Goal: Task Accomplishment & Management: Complete application form

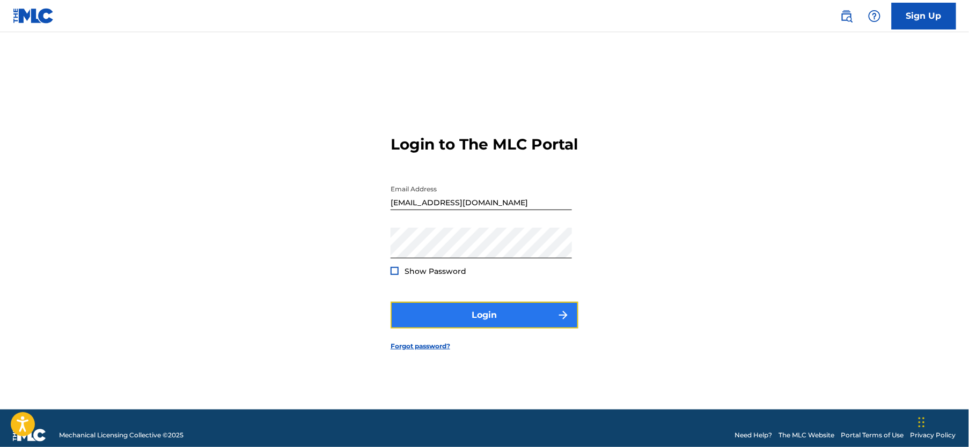
click at [506, 329] on button "Login" at bounding box center [485, 315] width 188 height 27
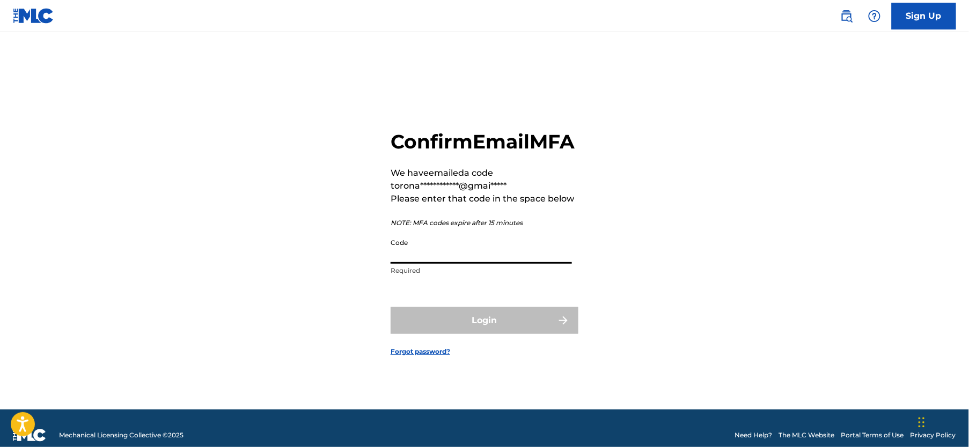
click at [508, 259] on input "Code" at bounding box center [481, 248] width 181 height 31
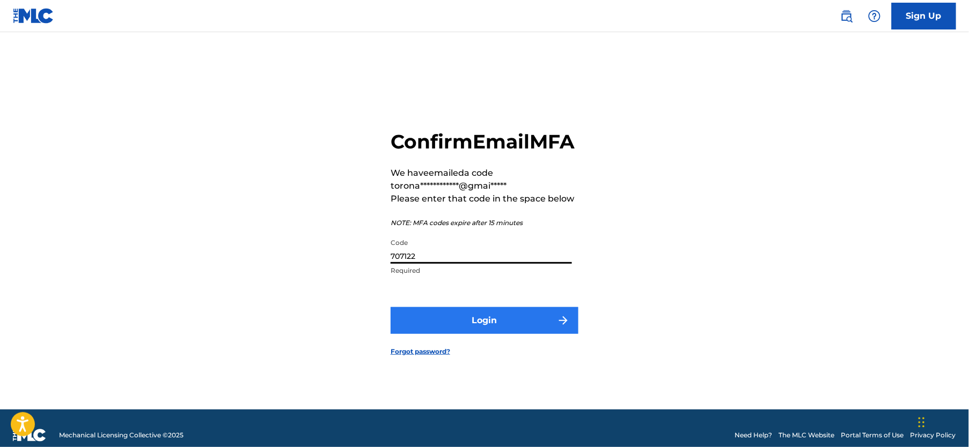
type input "707122"
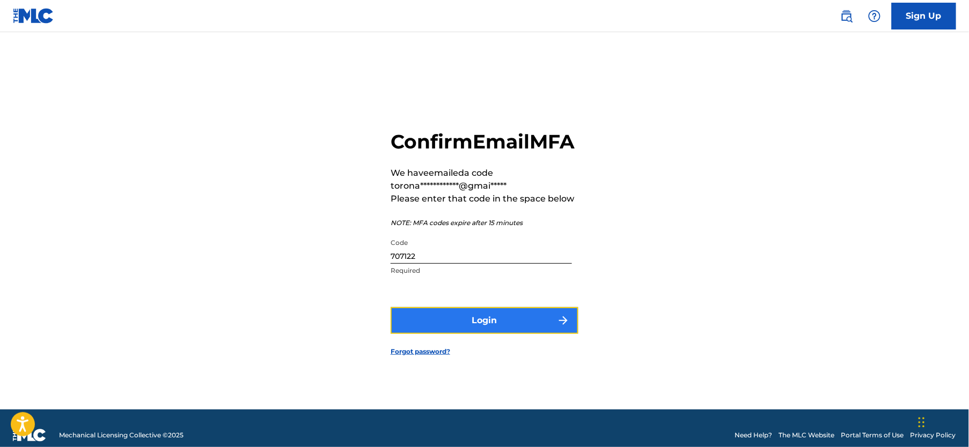
click at [495, 329] on button "Login" at bounding box center [485, 320] width 188 height 27
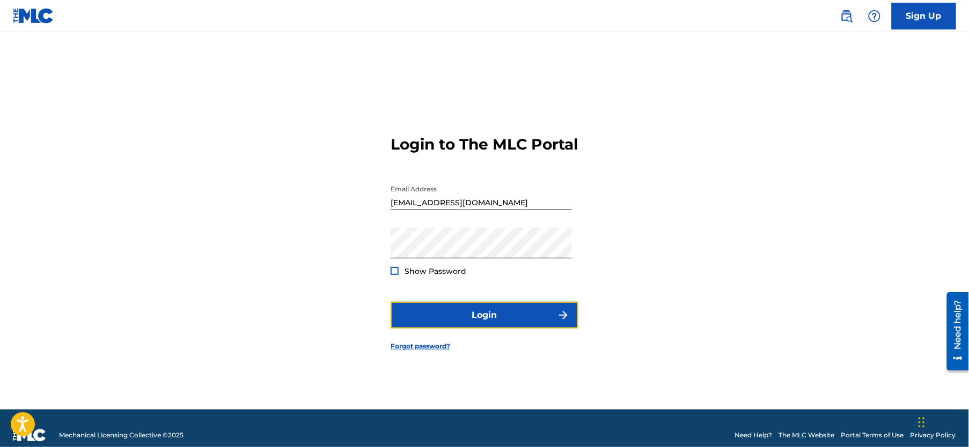
click at [485, 323] on button "Login" at bounding box center [485, 315] width 188 height 27
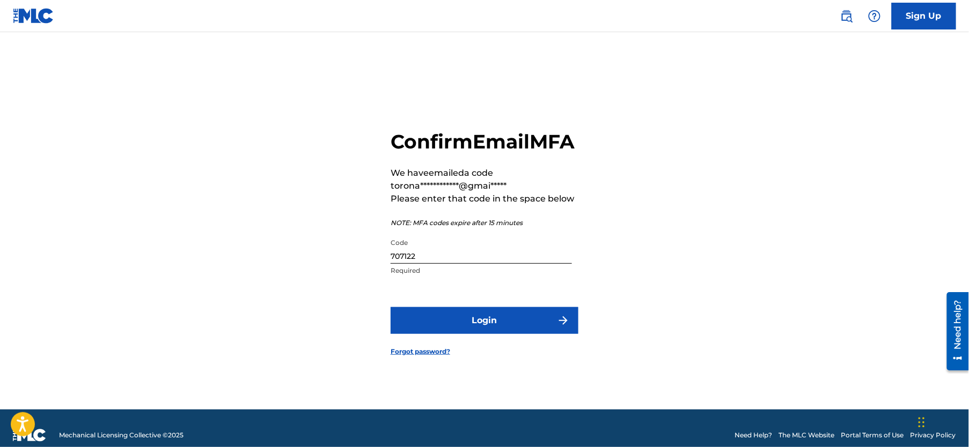
click at [470, 264] on input "707122" at bounding box center [481, 248] width 181 height 31
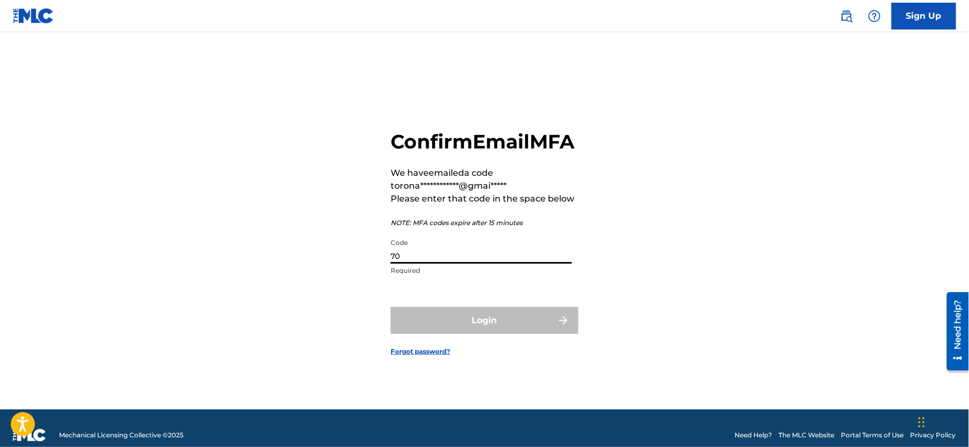
type input "7"
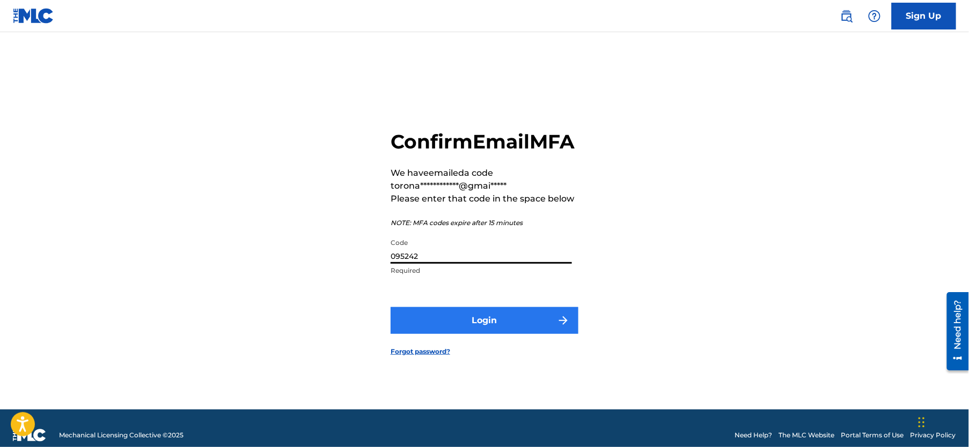
type input "095242"
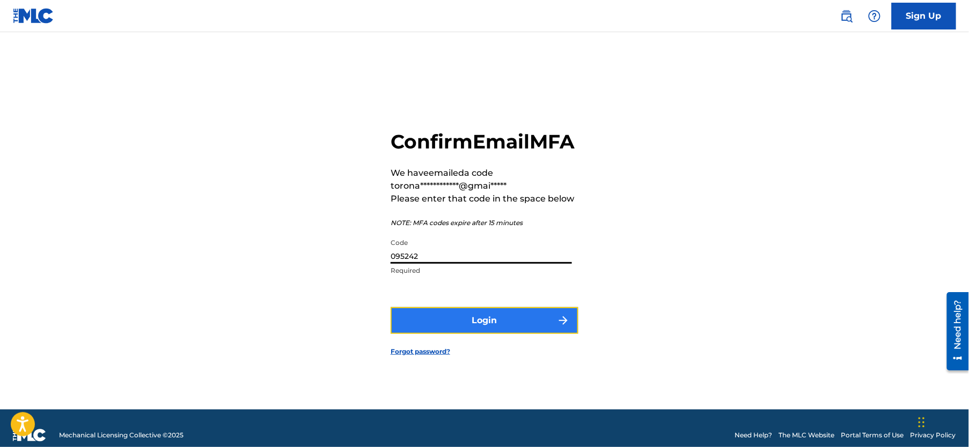
click at [464, 326] on button "Login" at bounding box center [485, 320] width 188 height 27
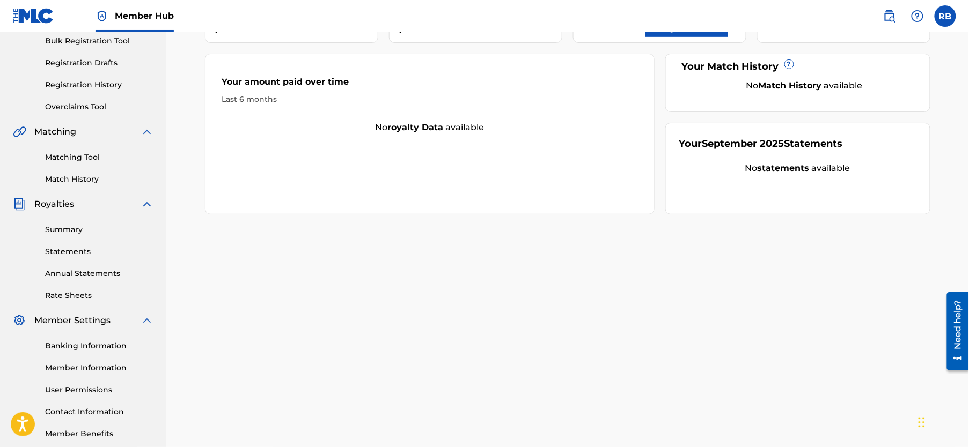
scroll to position [217, 0]
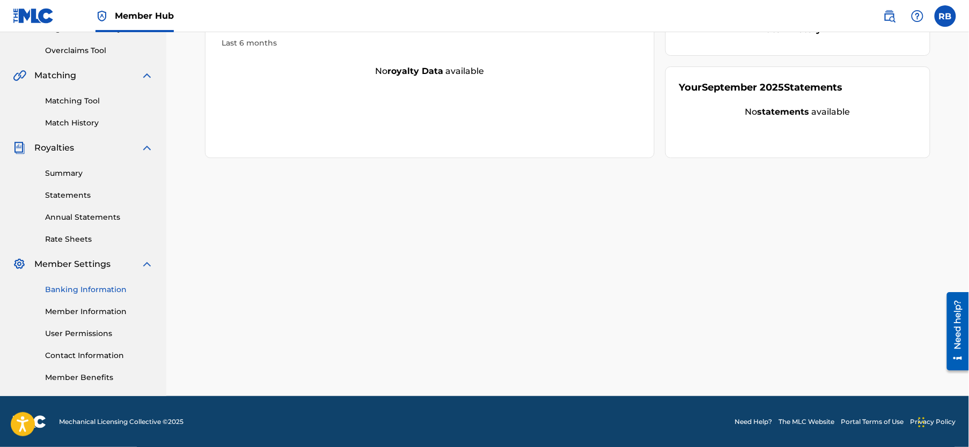
click at [59, 291] on link "Banking Information" at bounding box center [99, 289] width 108 height 11
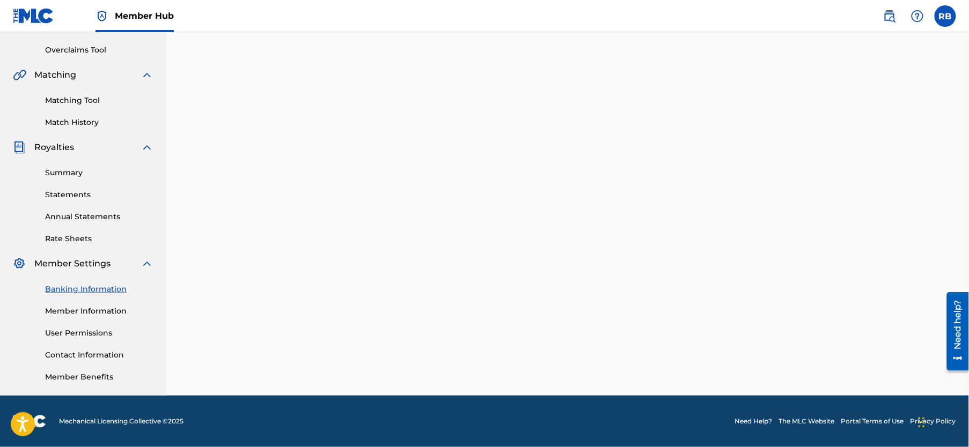
scroll to position [217, 0]
click at [97, 311] on link "Member Information" at bounding box center [99, 311] width 108 height 11
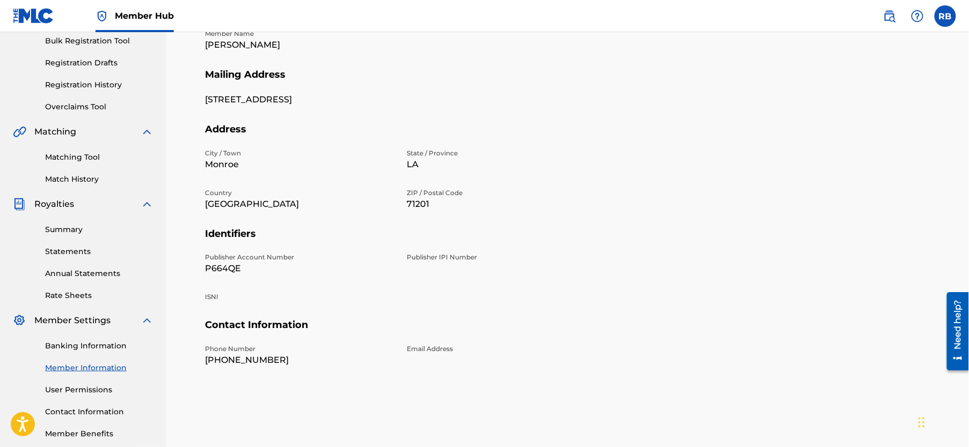
scroll to position [215, 0]
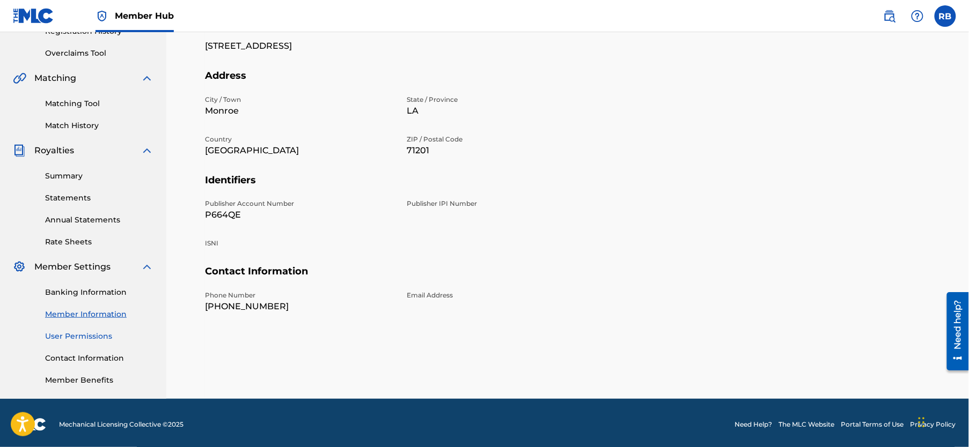
click at [99, 339] on link "User Permissions" at bounding box center [99, 336] width 108 height 11
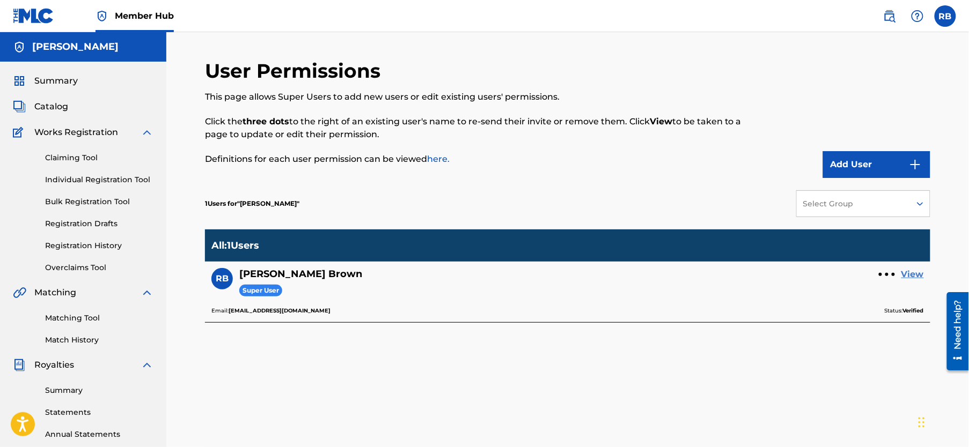
click at [906, 275] on link "View" at bounding box center [912, 274] width 23 height 13
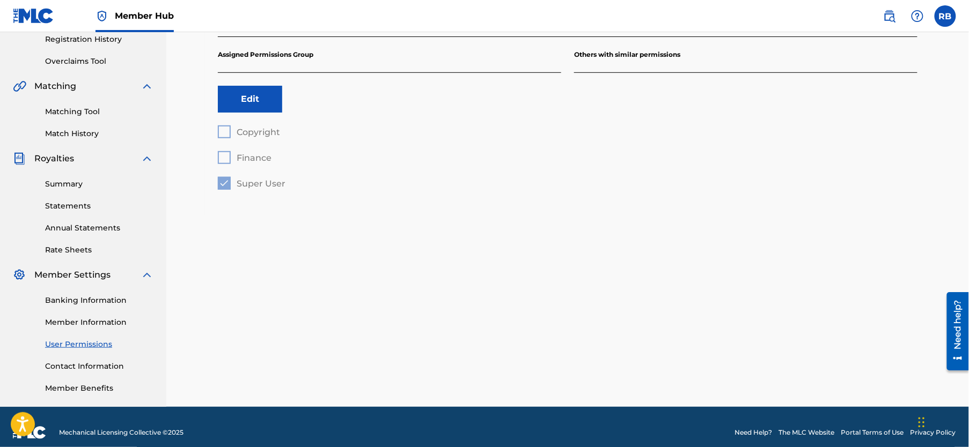
scroll to position [215, 0]
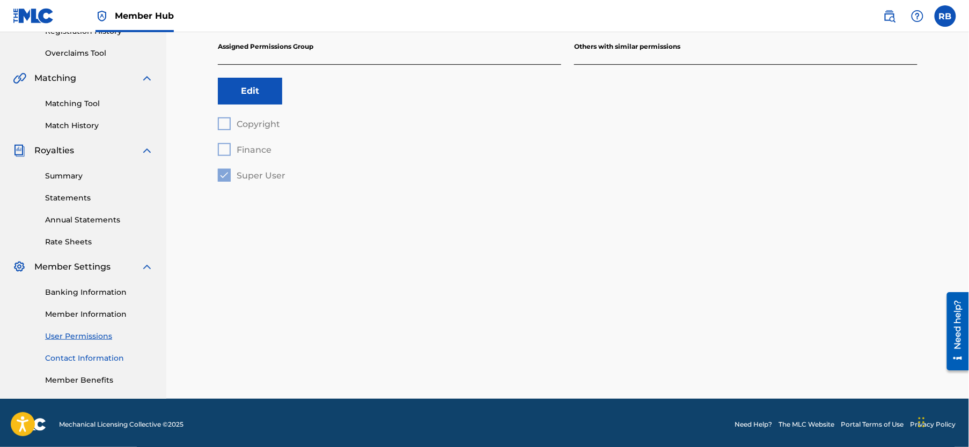
click at [83, 359] on link "Contact Information" at bounding box center [99, 358] width 108 height 11
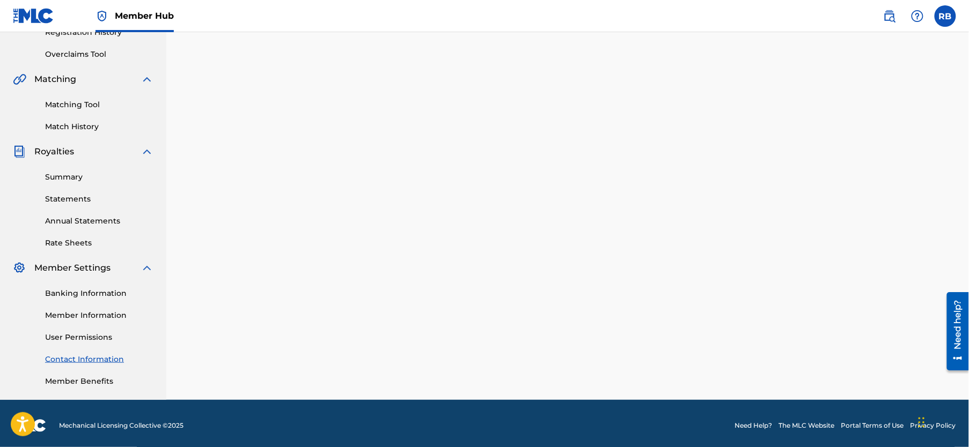
scroll to position [217, 0]
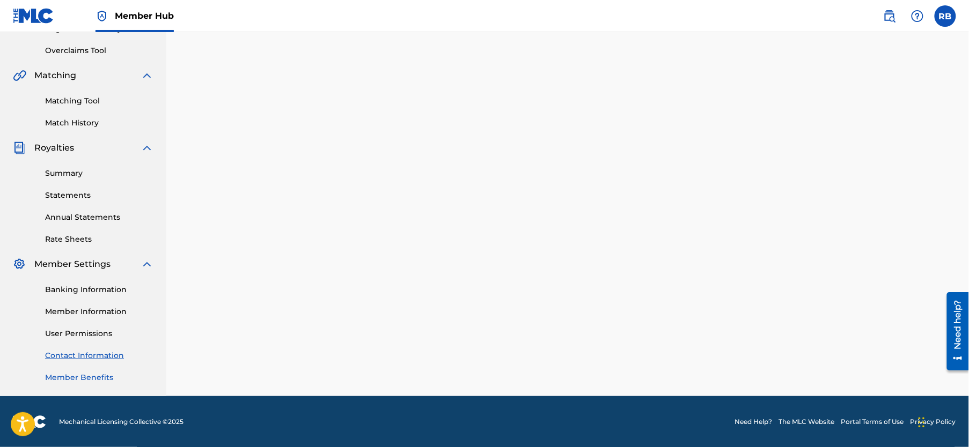
click at [80, 374] on link "Member Benefits" at bounding box center [99, 377] width 108 height 11
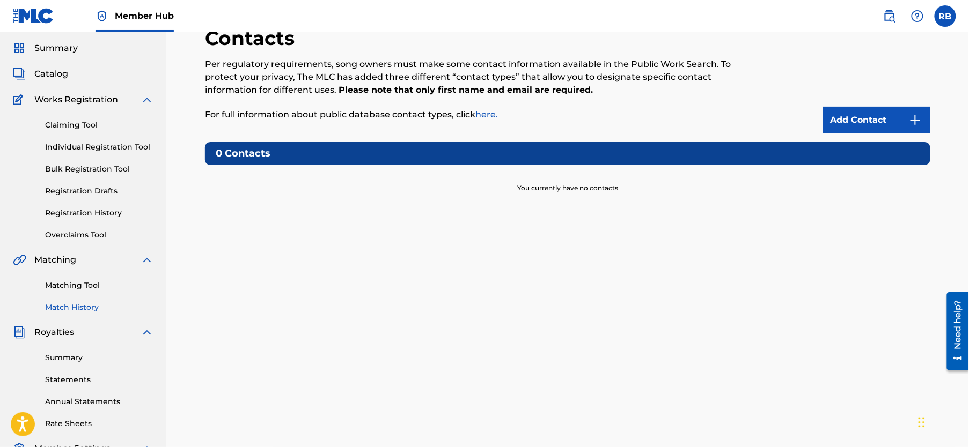
scroll to position [3, 0]
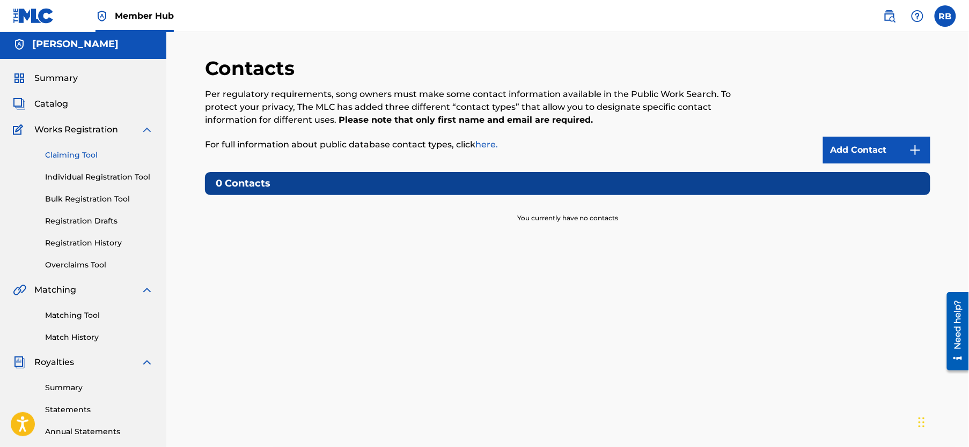
click at [90, 156] on link "Claiming Tool" at bounding box center [99, 155] width 108 height 11
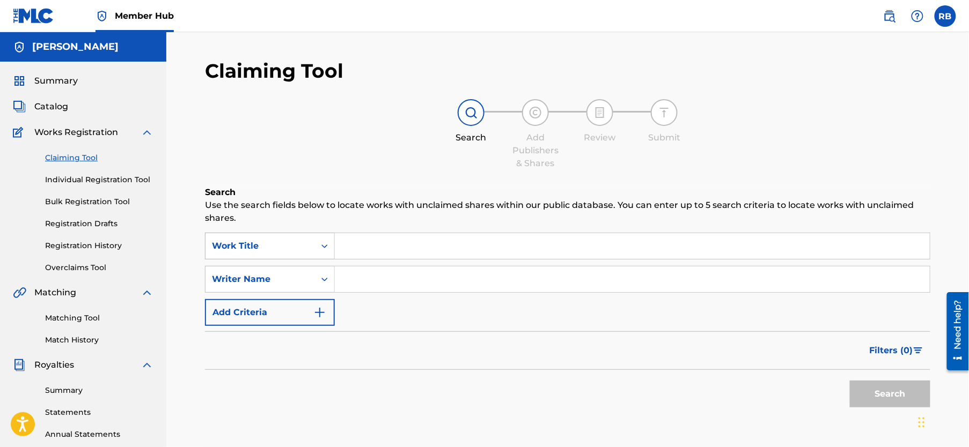
click at [302, 244] on div "Work Title" at bounding box center [260, 246] width 97 height 13
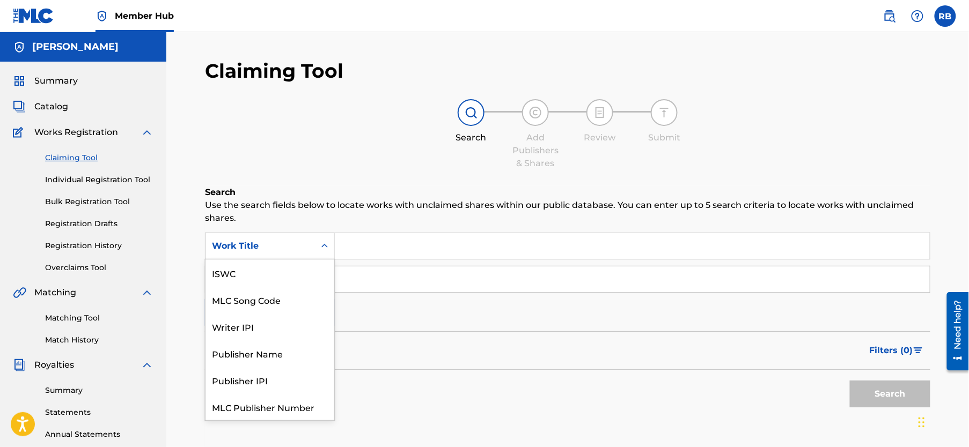
scroll to position [27, 0]
click at [304, 180] on div "Claiming Tool Search Add Publishers & Shares Review Submit Search Use the searc…" at bounding box center [567, 263] width 725 height 408
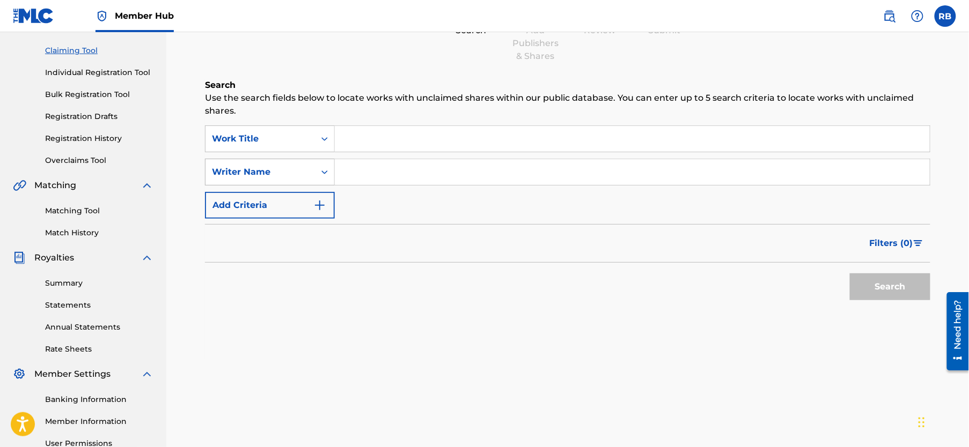
scroll to position [0, 0]
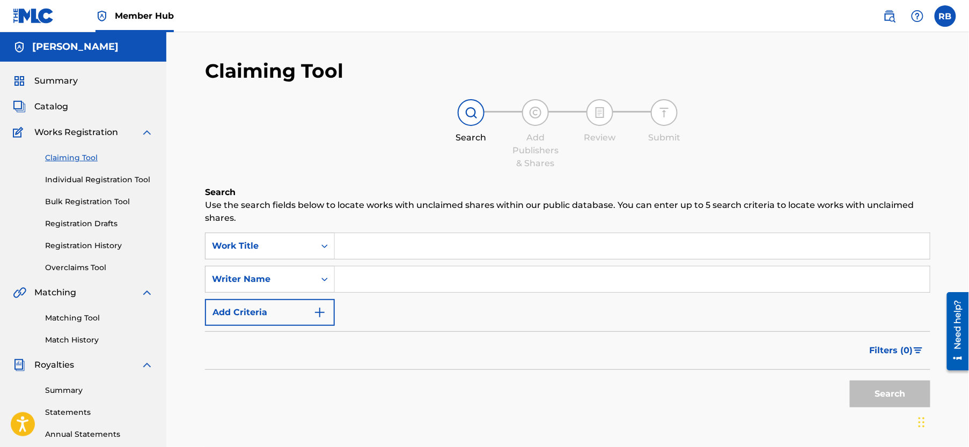
click at [380, 243] on input "Search Form" at bounding box center [632, 246] width 595 height 26
type input "L"
type input "Crown From My Dad"
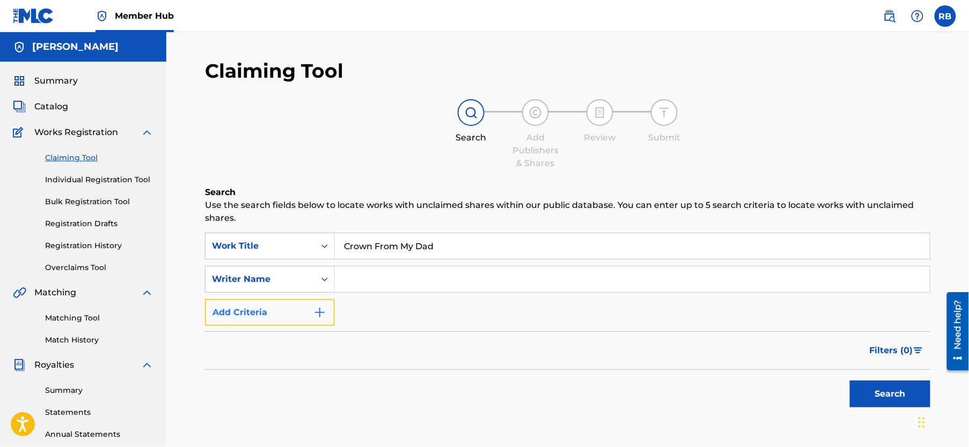
click at [314, 311] on img "Search Form" at bounding box center [319, 312] width 13 height 13
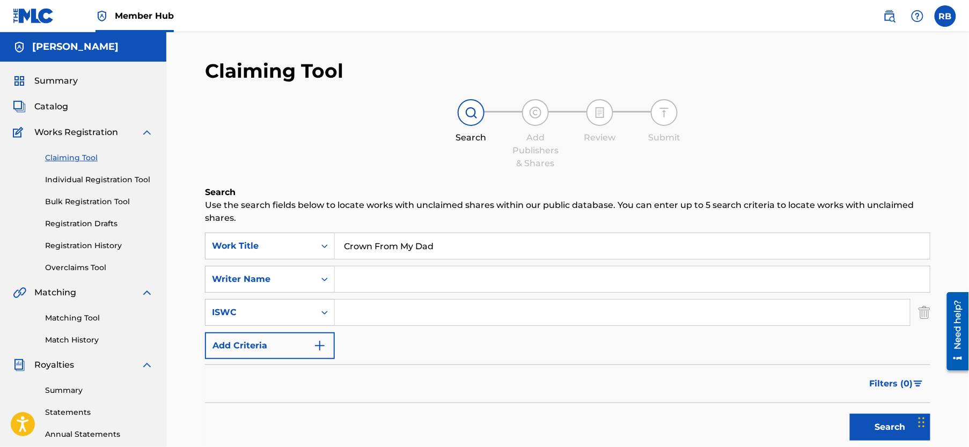
click at [366, 278] on input "Search Form" at bounding box center [632, 280] width 595 height 26
type input "[PERSON_NAME]"
click at [379, 314] on input "Search Form" at bounding box center [622, 313] width 575 height 26
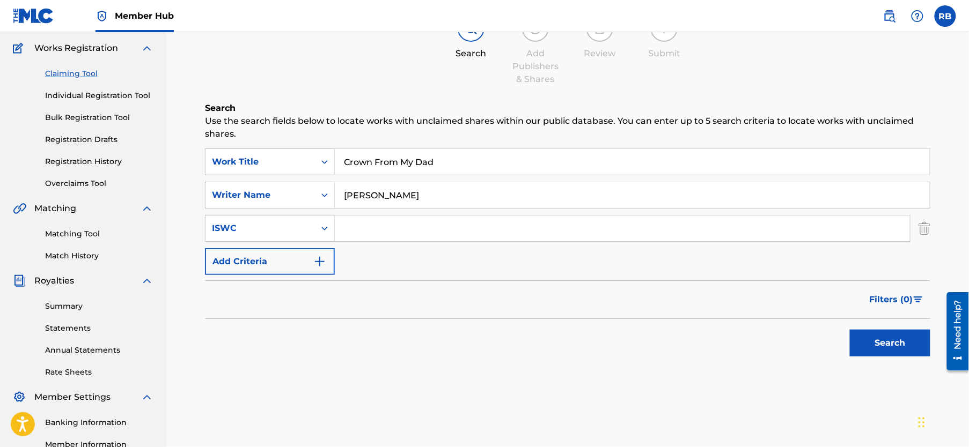
scroll to position [107, 0]
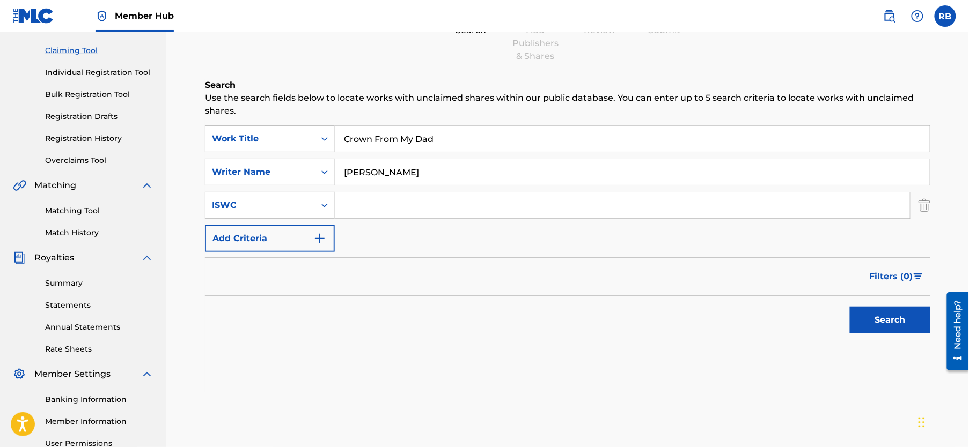
paste input "QZNMW2500411"
type input "QZNMW2500411"
click at [876, 326] on button "Search" at bounding box center [890, 320] width 80 height 27
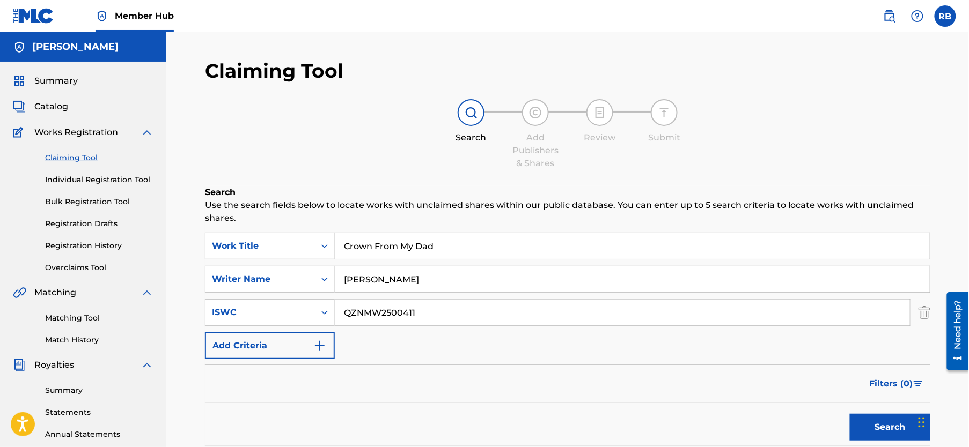
scroll to position [54, 0]
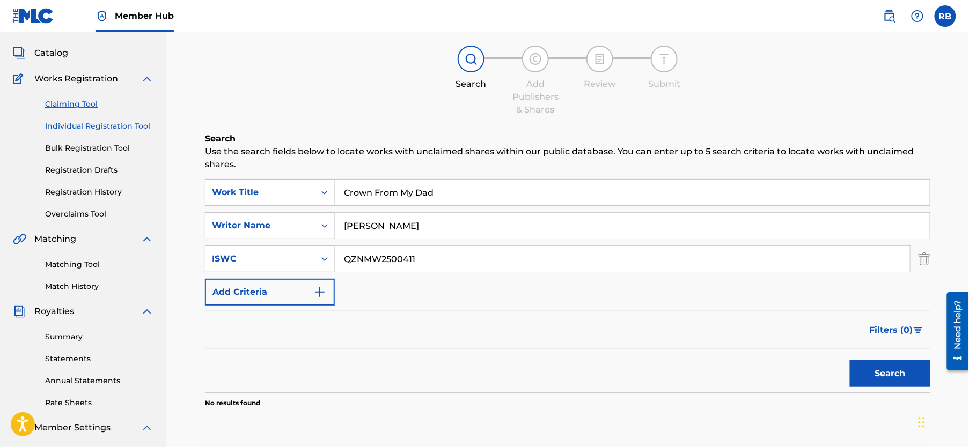
click at [101, 124] on link "Individual Registration Tool" at bounding box center [99, 126] width 108 height 11
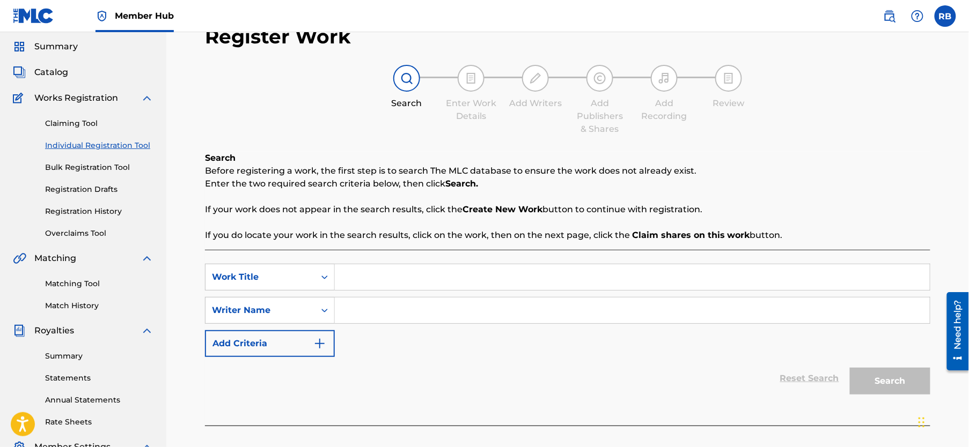
scroll to position [54, 0]
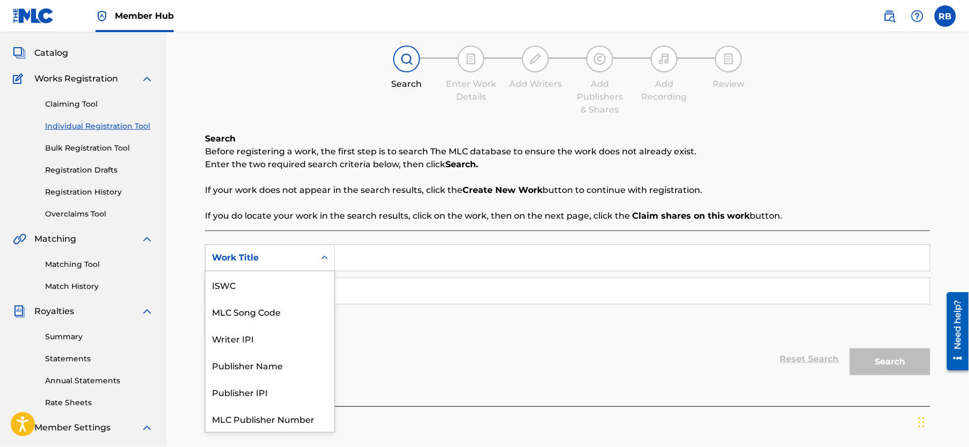
click at [263, 257] on div "Work Title" at bounding box center [260, 258] width 97 height 13
click at [392, 261] on input "Search Form" at bounding box center [632, 258] width 595 height 26
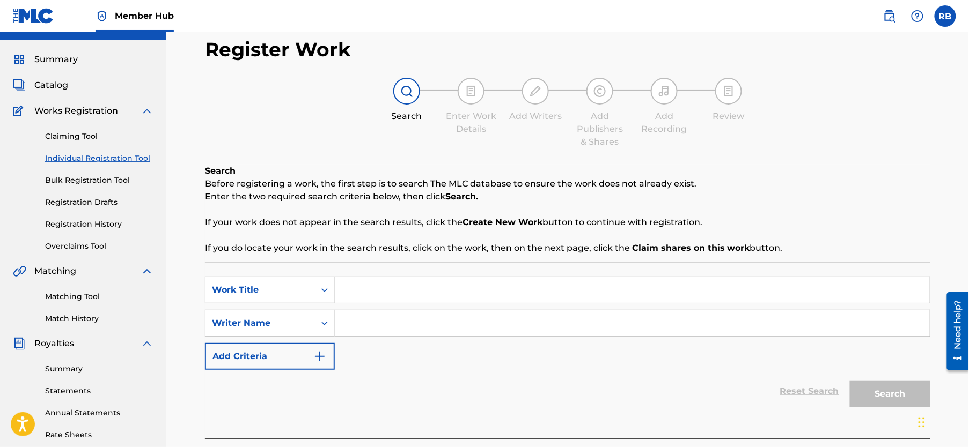
scroll to position [3, 0]
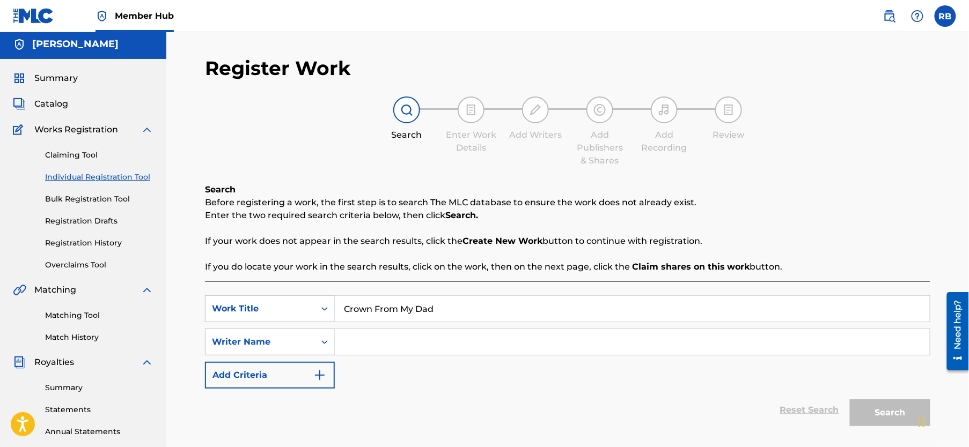
type input "Crown From My Dad"
click at [395, 346] on input "Search Form" at bounding box center [632, 342] width 595 height 26
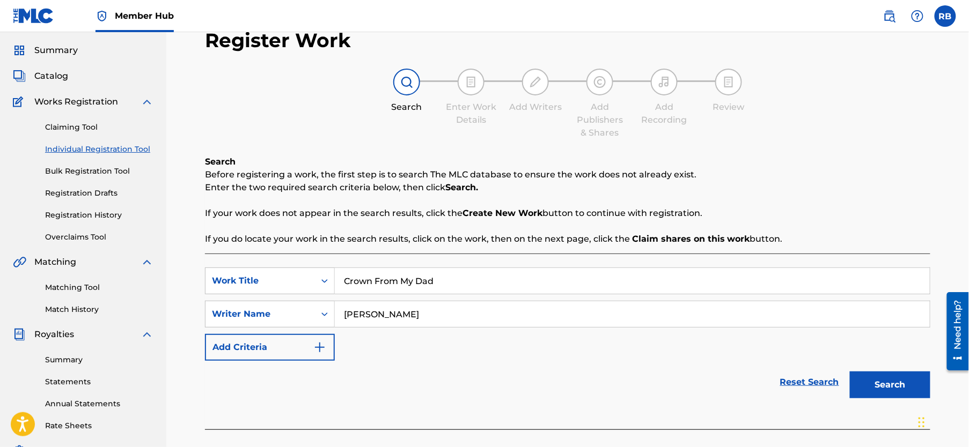
scroll to position [110, 0]
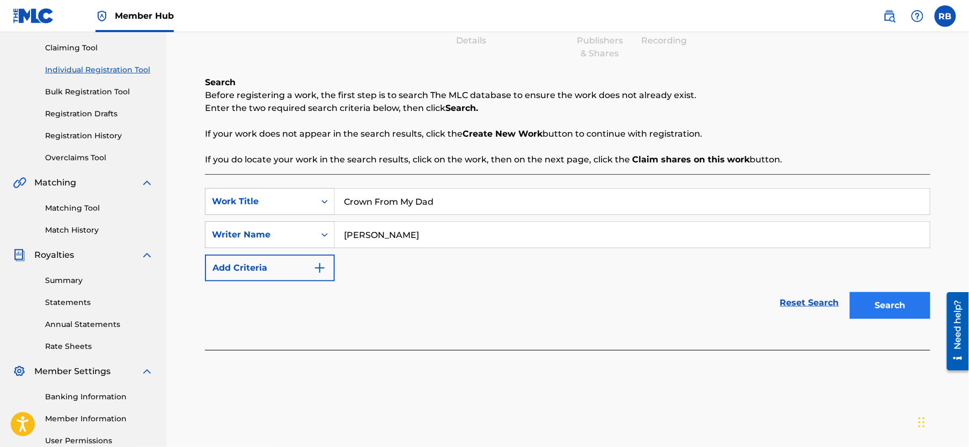
type input "[PERSON_NAME]"
click at [919, 298] on button "Search" at bounding box center [890, 305] width 80 height 27
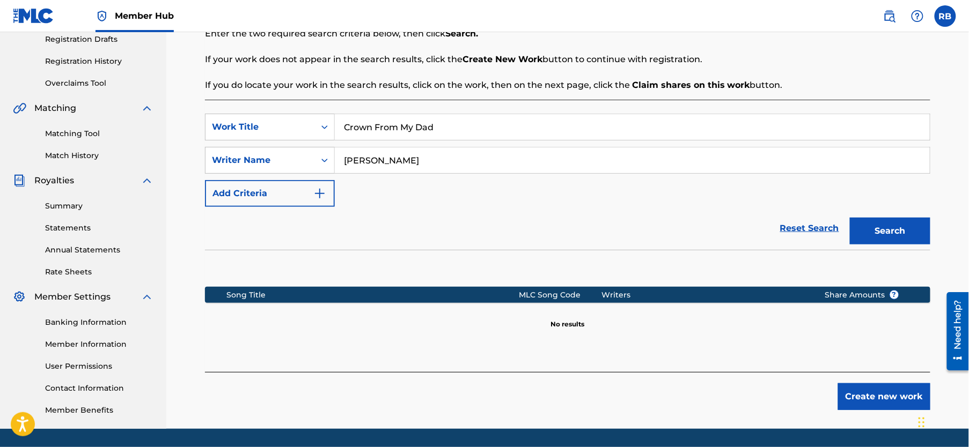
scroll to position [217, 0]
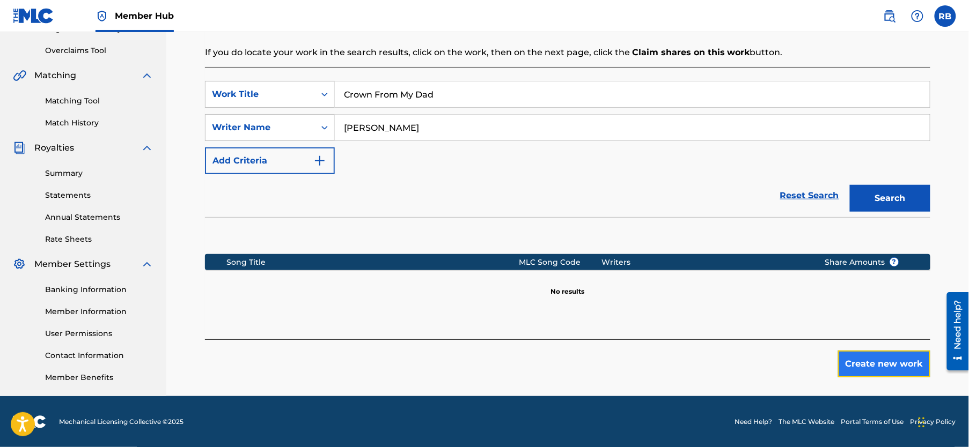
click at [892, 366] on button "Create new work" at bounding box center [884, 364] width 92 height 27
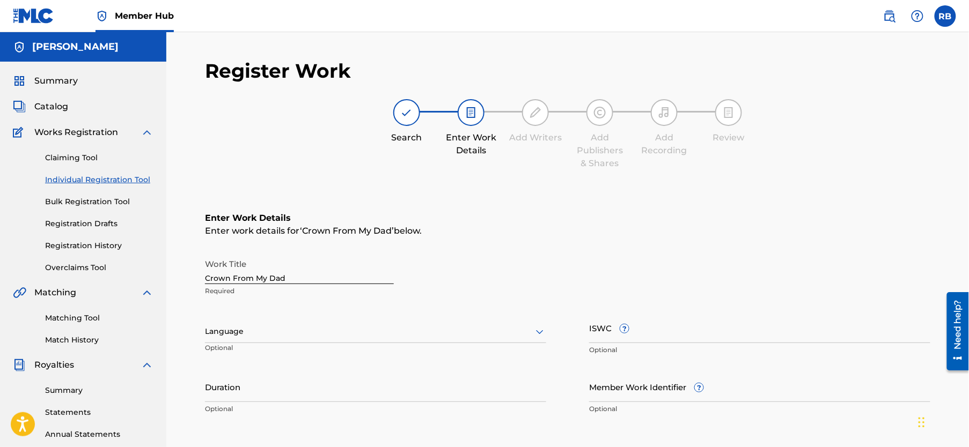
scroll to position [54, 0]
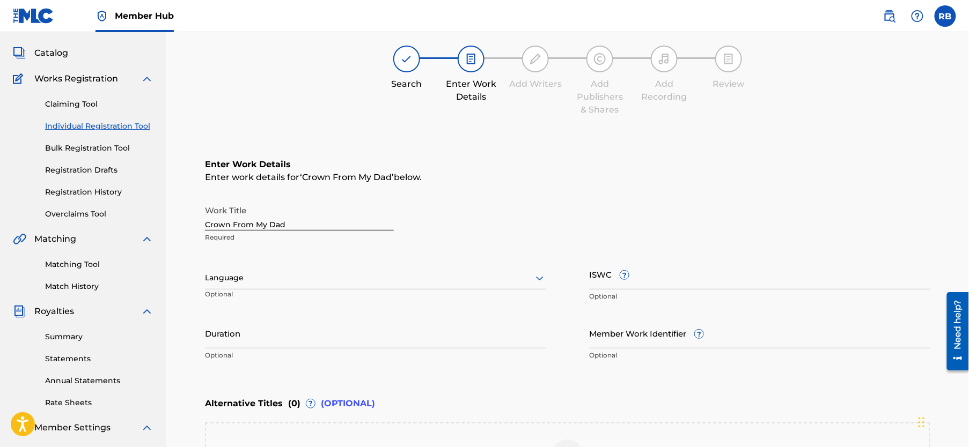
click at [535, 277] on icon at bounding box center [539, 278] width 13 height 13
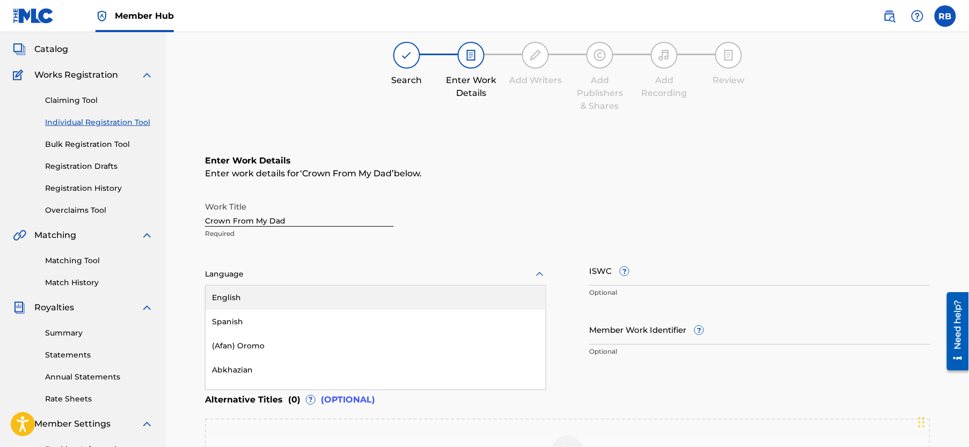
click at [263, 294] on div "English" at bounding box center [375, 298] width 340 height 24
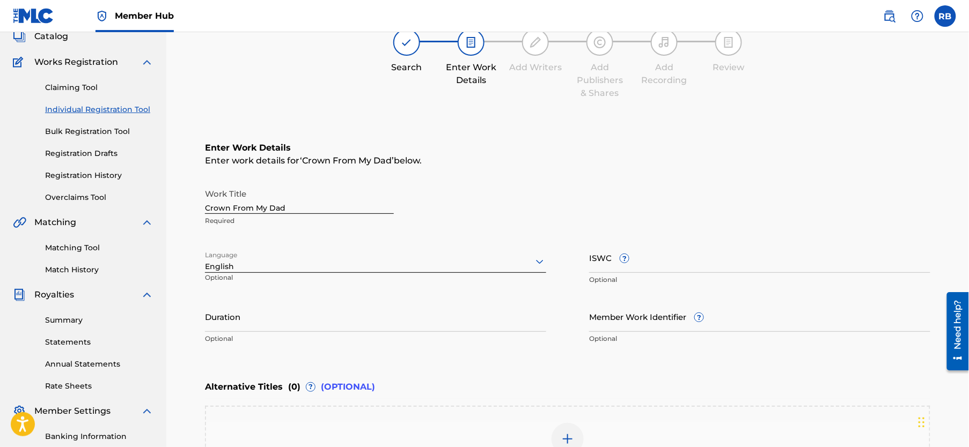
scroll to position [63, 0]
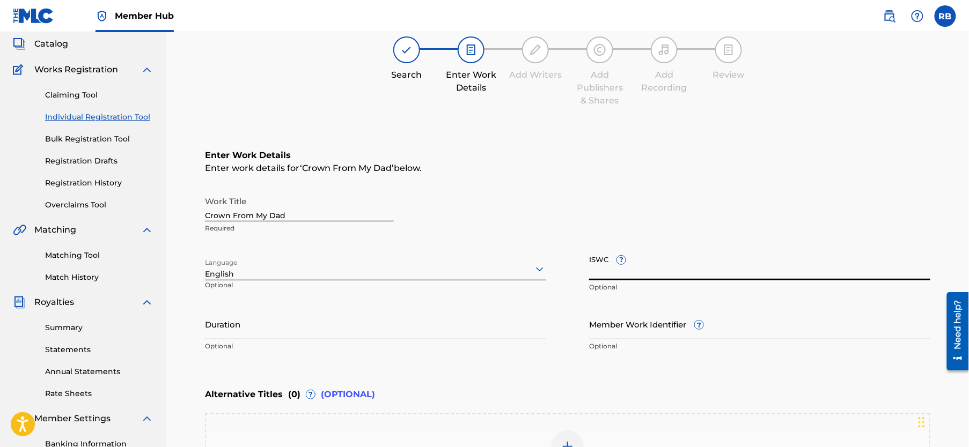
paste input "T3345249012"
type input "T3345249012"
click at [317, 332] on input "Duration" at bounding box center [375, 324] width 341 height 31
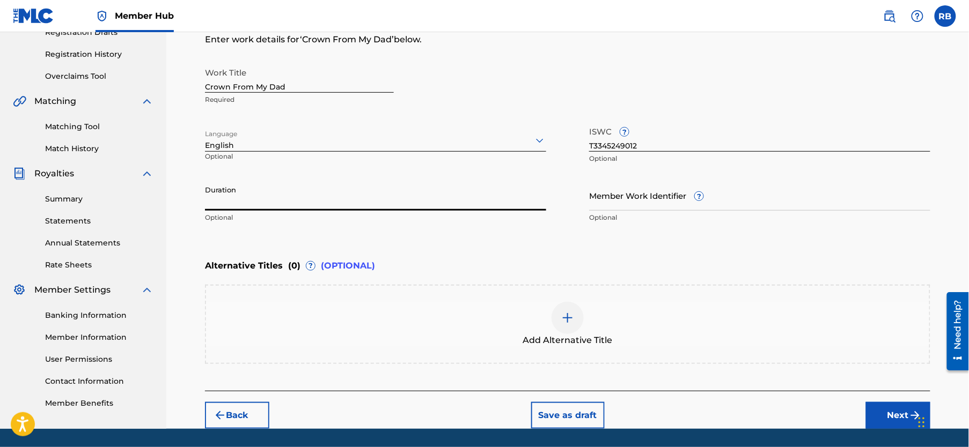
scroll to position [224, 0]
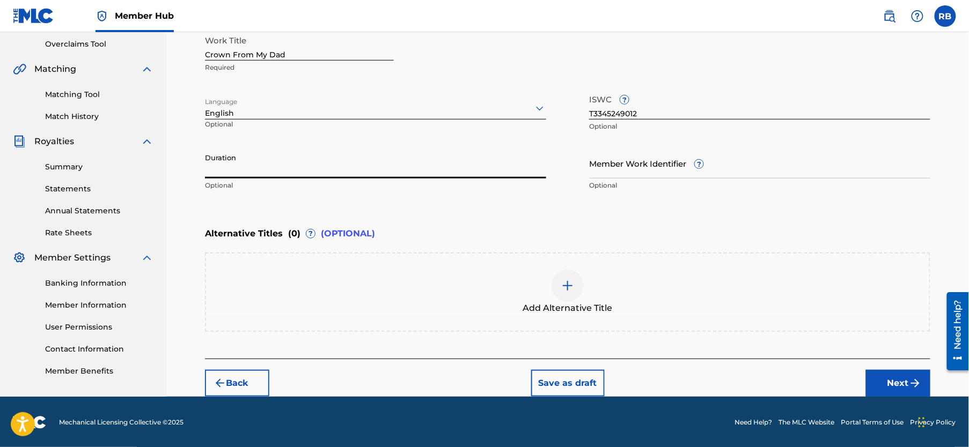
click at [581, 291] on div at bounding box center [568, 286] width 32 height 32
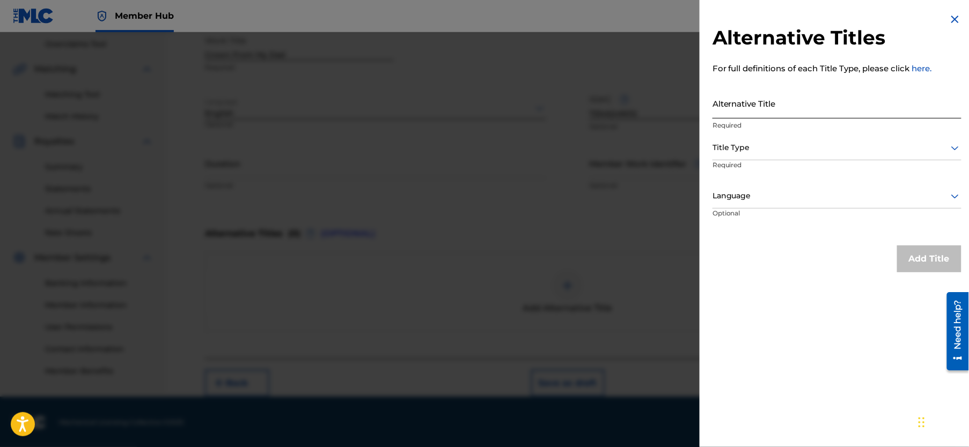
click at [754, 109] on input "Alternative Title" at bounding box center [836, 103] width 249 height 31
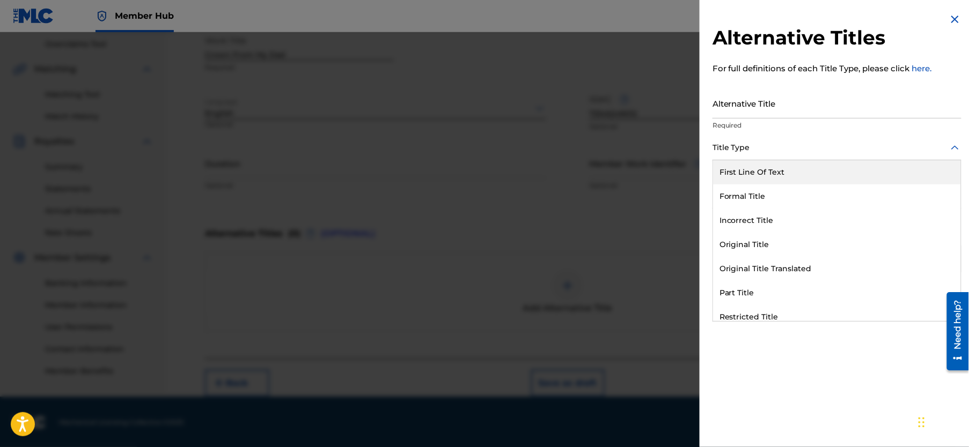
click at [759, 148] on div at bounding box center [836, 147] width 249 height 13
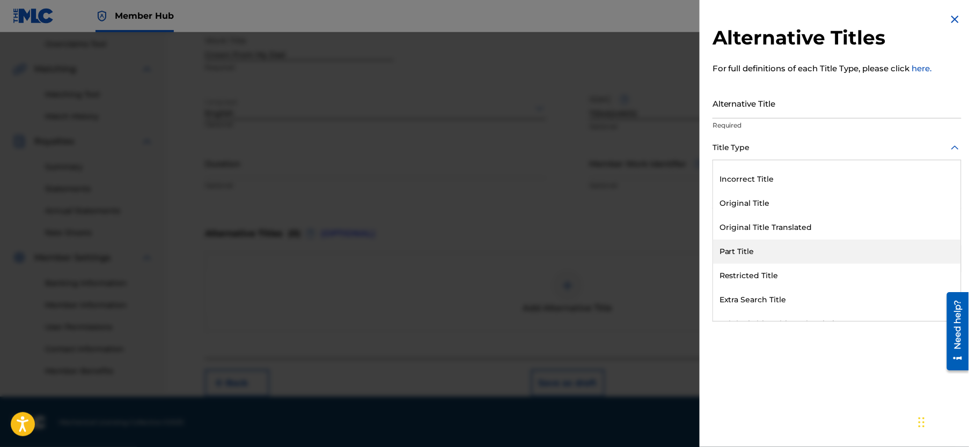
scroll to position [0, 0]
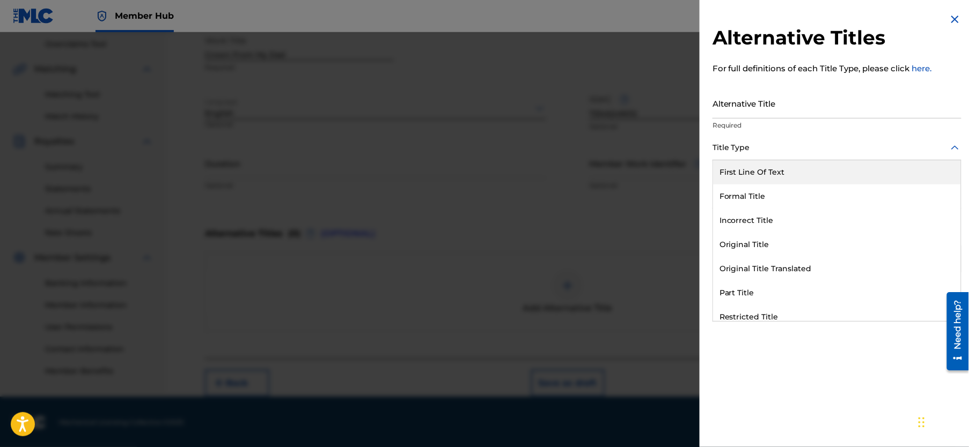
click at [763, 173] on div "First Line Of Text" at bounding box center [837, 172] width 248 height 24
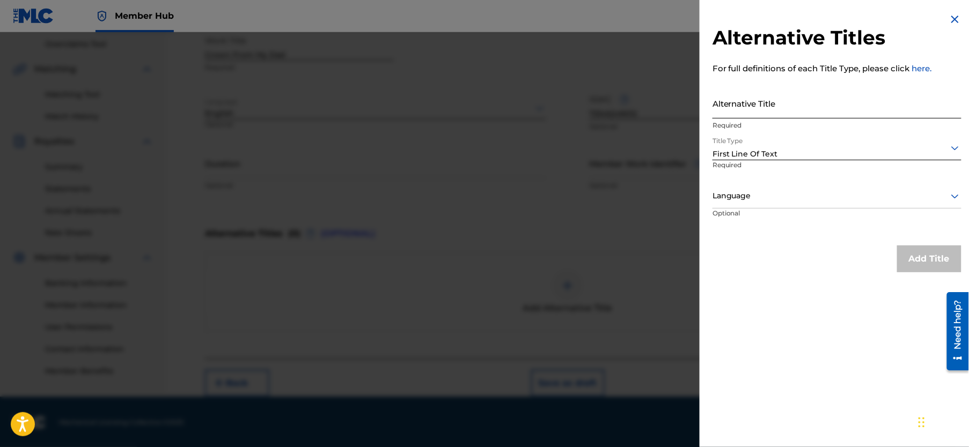
click at [752, 111] on input "Alternative Title" at bounding box center [836, 103] width 249 height 31
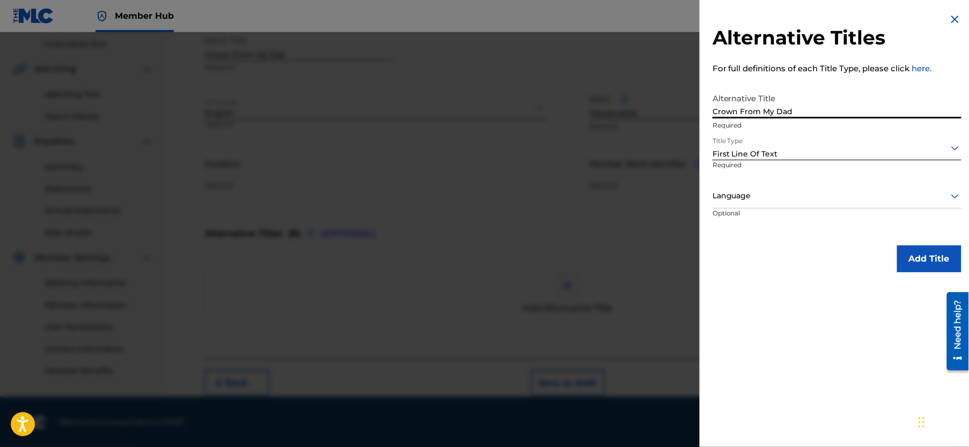
type input "Crown From My Dad"
click at [788, 197] on div at bounding box center [836, 195] width 249 height 13
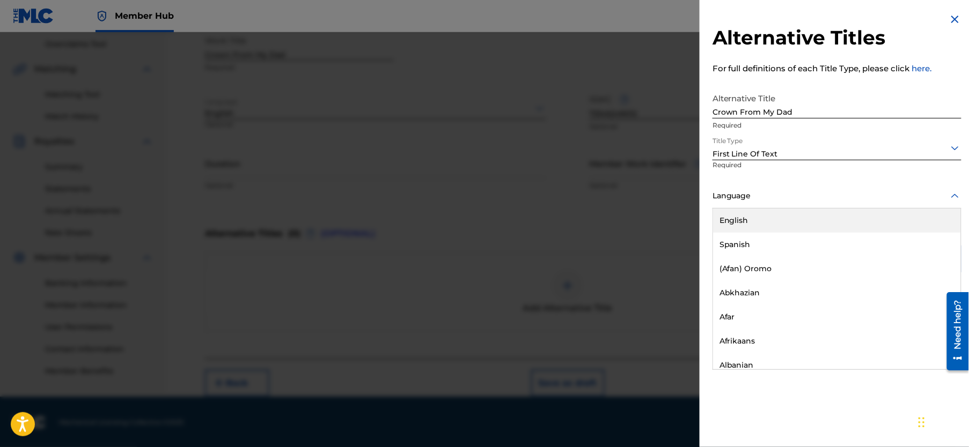
click at [777, 222] on div "English" at bounding box center [837, 221] width 248 height 24
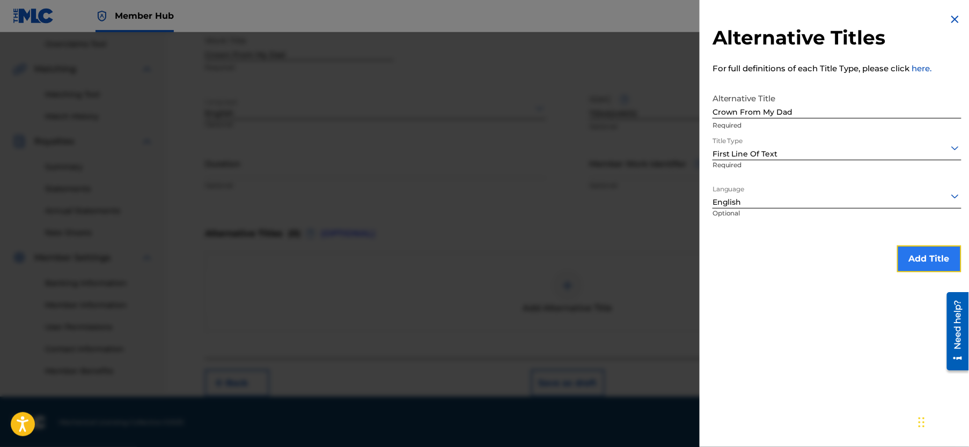
click at [909, 262] on button "Add Title" at bounding box center [929, 259] width 64 height 27
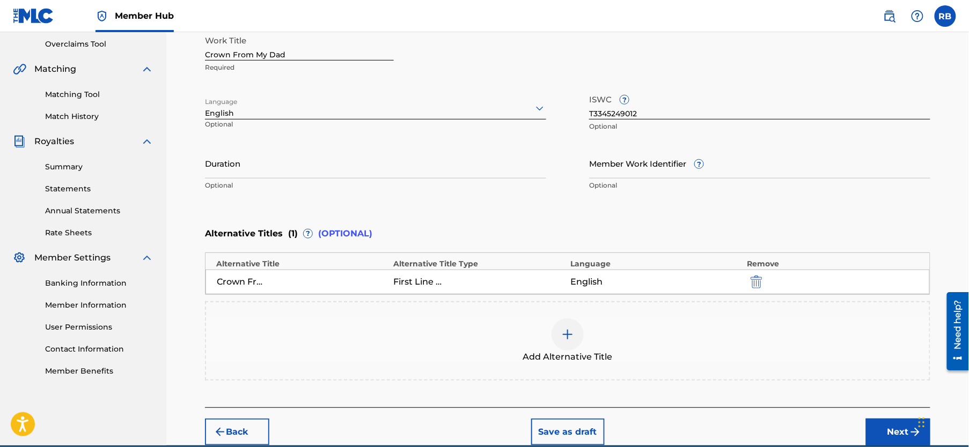
scroll to position [273, 0]
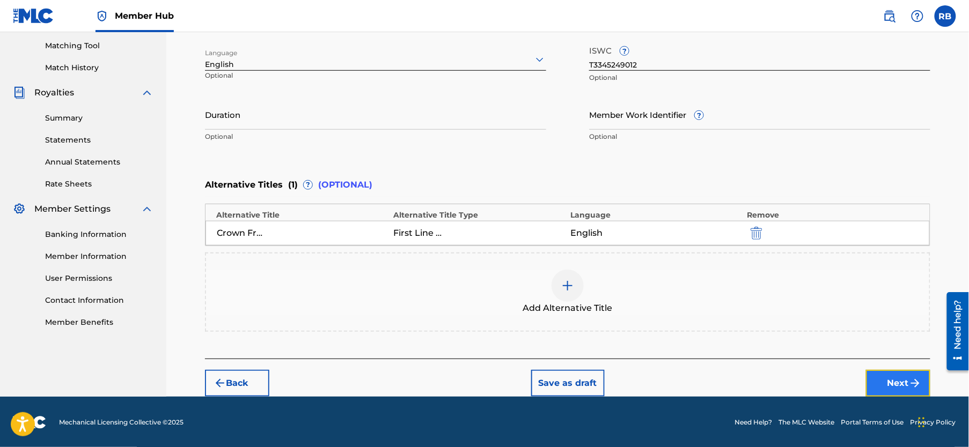
click at [925, 384] on button "Next" at bounding box center [898, 383] width 64 height 27
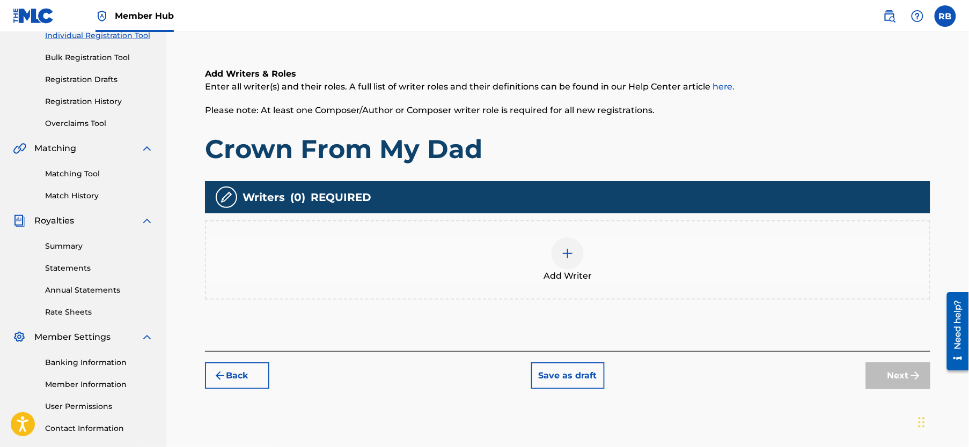
scroll to position [156, 0]
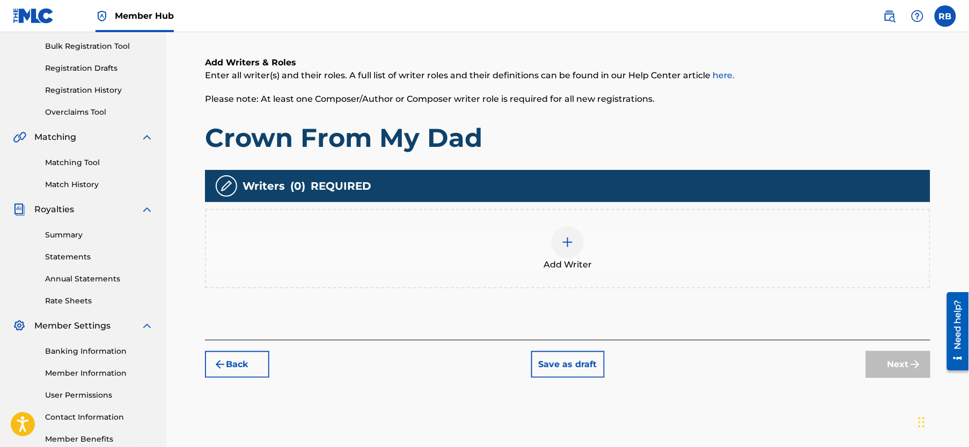
click at [570, 247] on img at bounding box center [567, 242] width 13 height 13
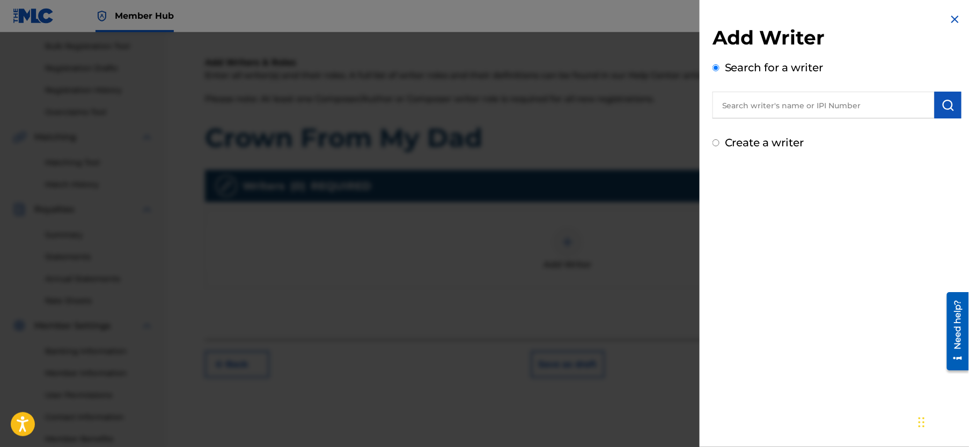
click at [878, 104] on input "text" at bounding box center [823, 105] width 222 height 27
click at [714, 144] on input "Create a writer" at bounding box center [715, 142] width 7 height 7
radio input "false"
radio input "true"
